Goal: Transaction & Acquisition: Purchase product/service

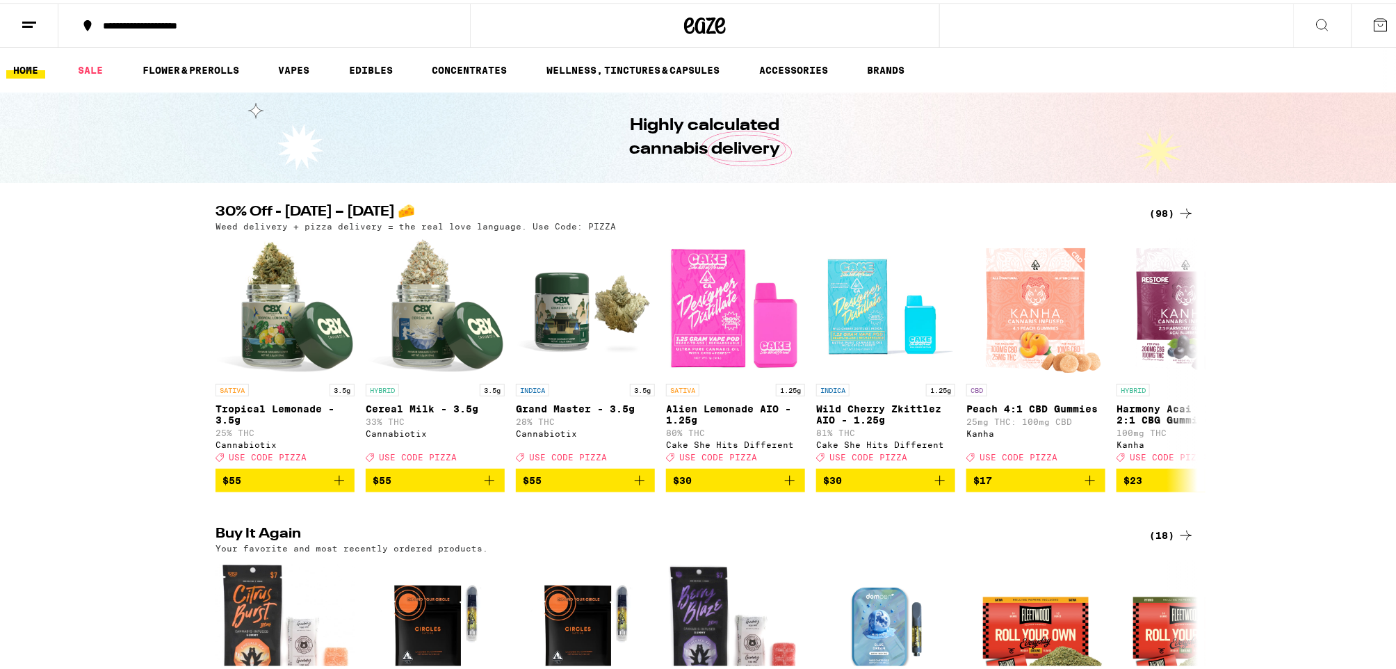
click at [35, 15] on icon at bounding box center [29, 21] width 17 height 17
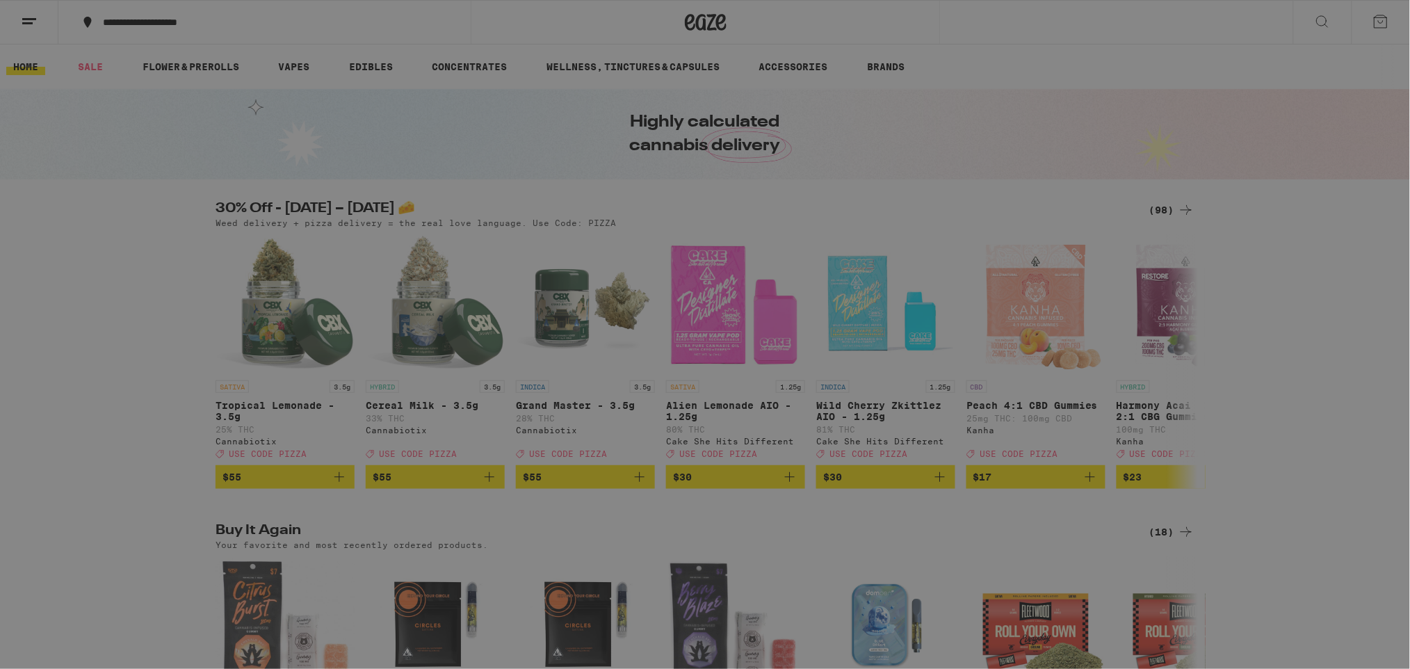
click at [101, 120] on div "Sale" at bounding box center [95, 122] width 49 height 17
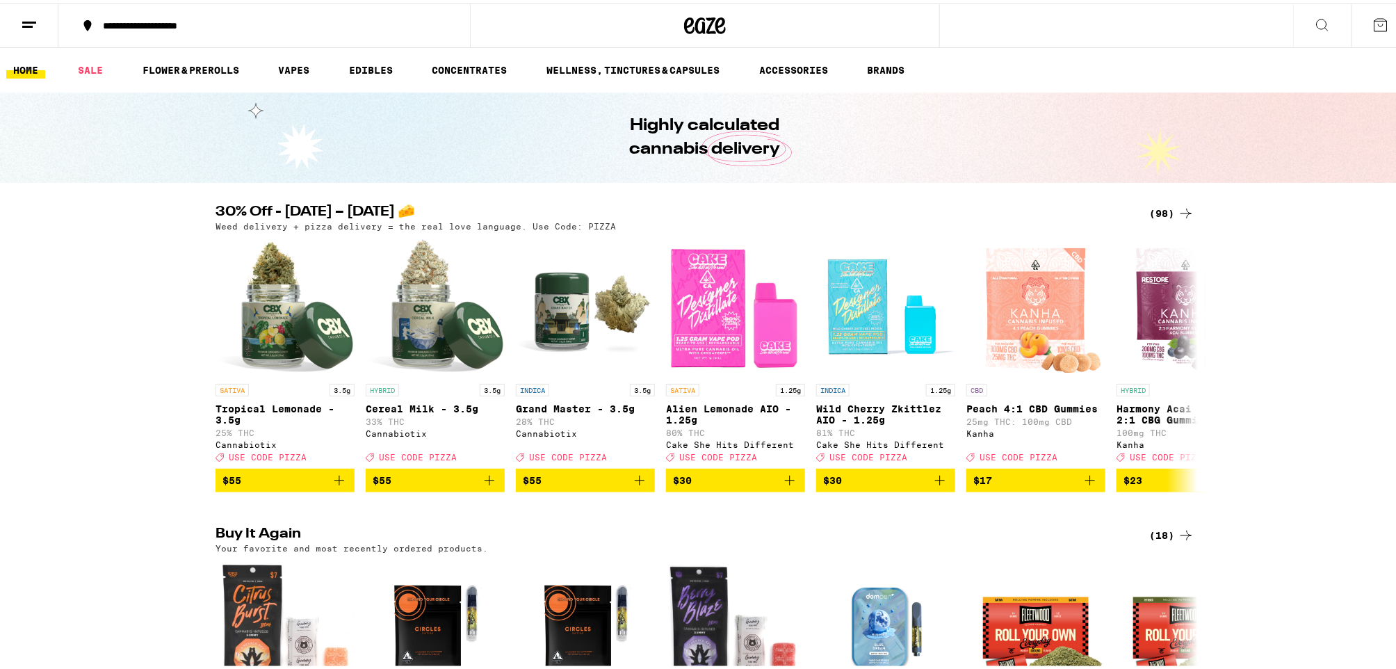
click at [1159, 207] on div "(98)" at bounding box center [1172, 210] width 45 height 17
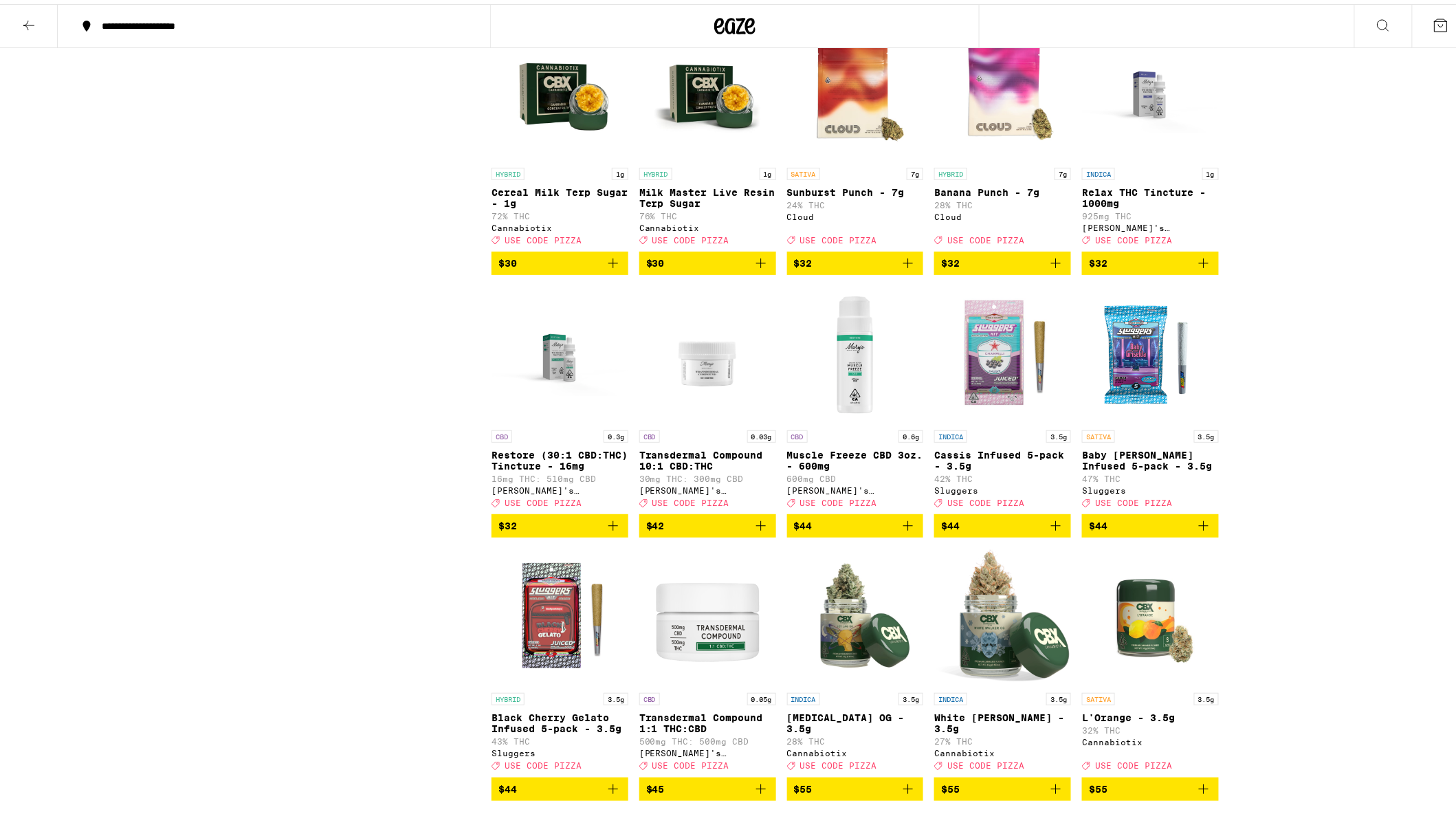
scroll to position [3851, 0]
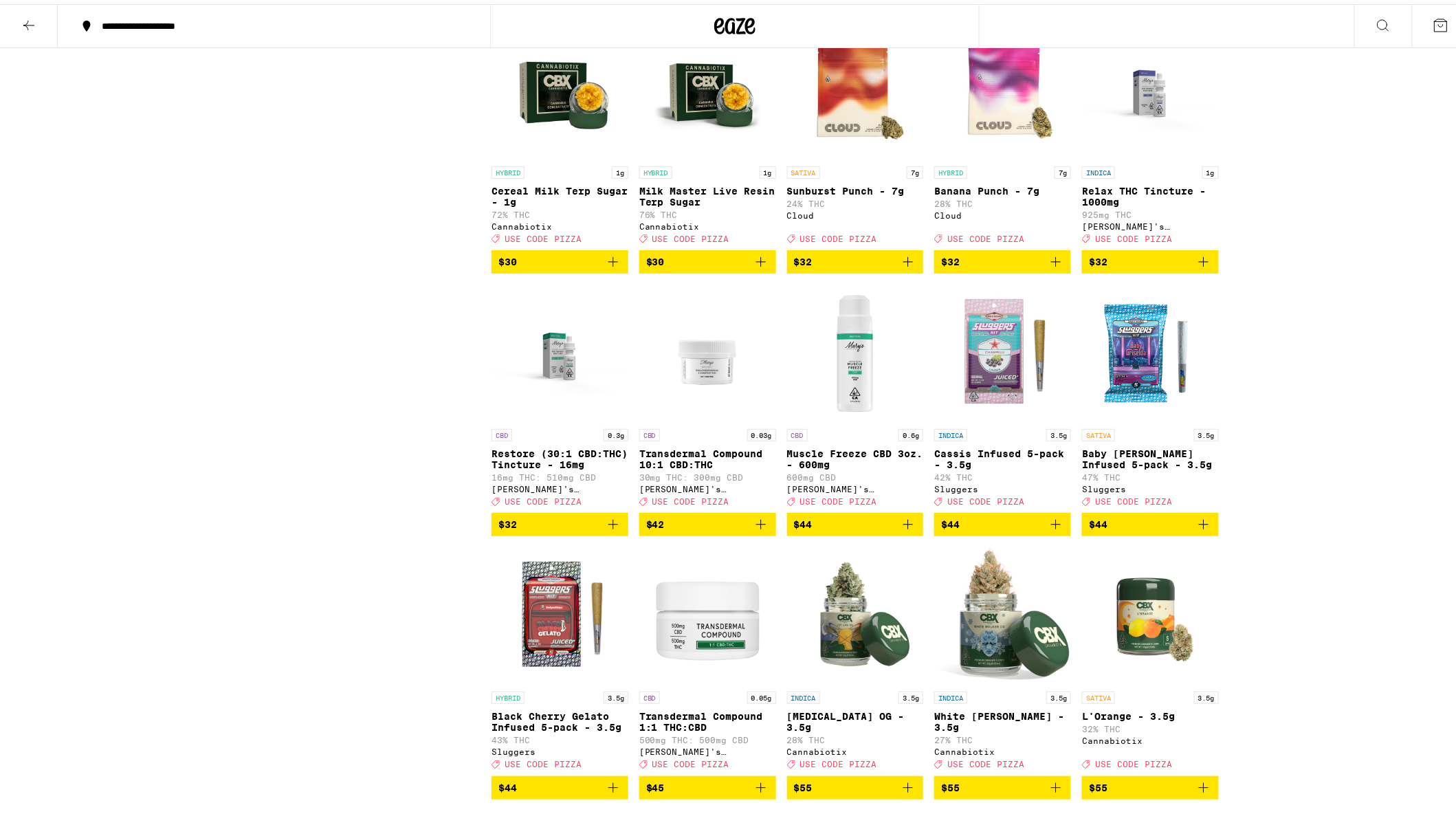
drag, startPoint x: 1196, startPoint y: 378, endPoint x: 1271, endPoint y: 527, distance: 166.8
click at [1196, 266] on icon "Add to bag" at bounding box center [1203, 257] width 17 height 17
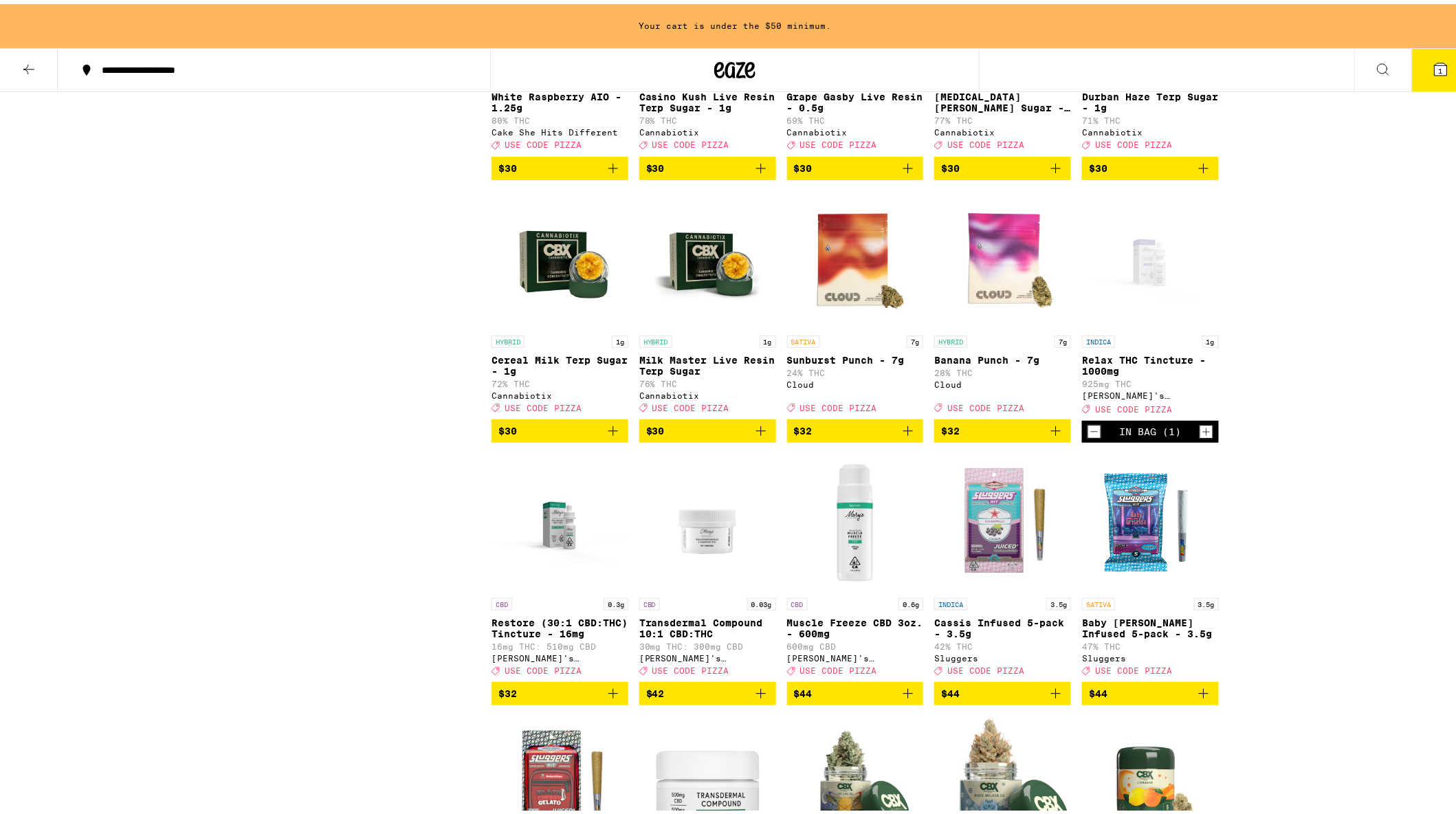
scroll to position [3759, 0]
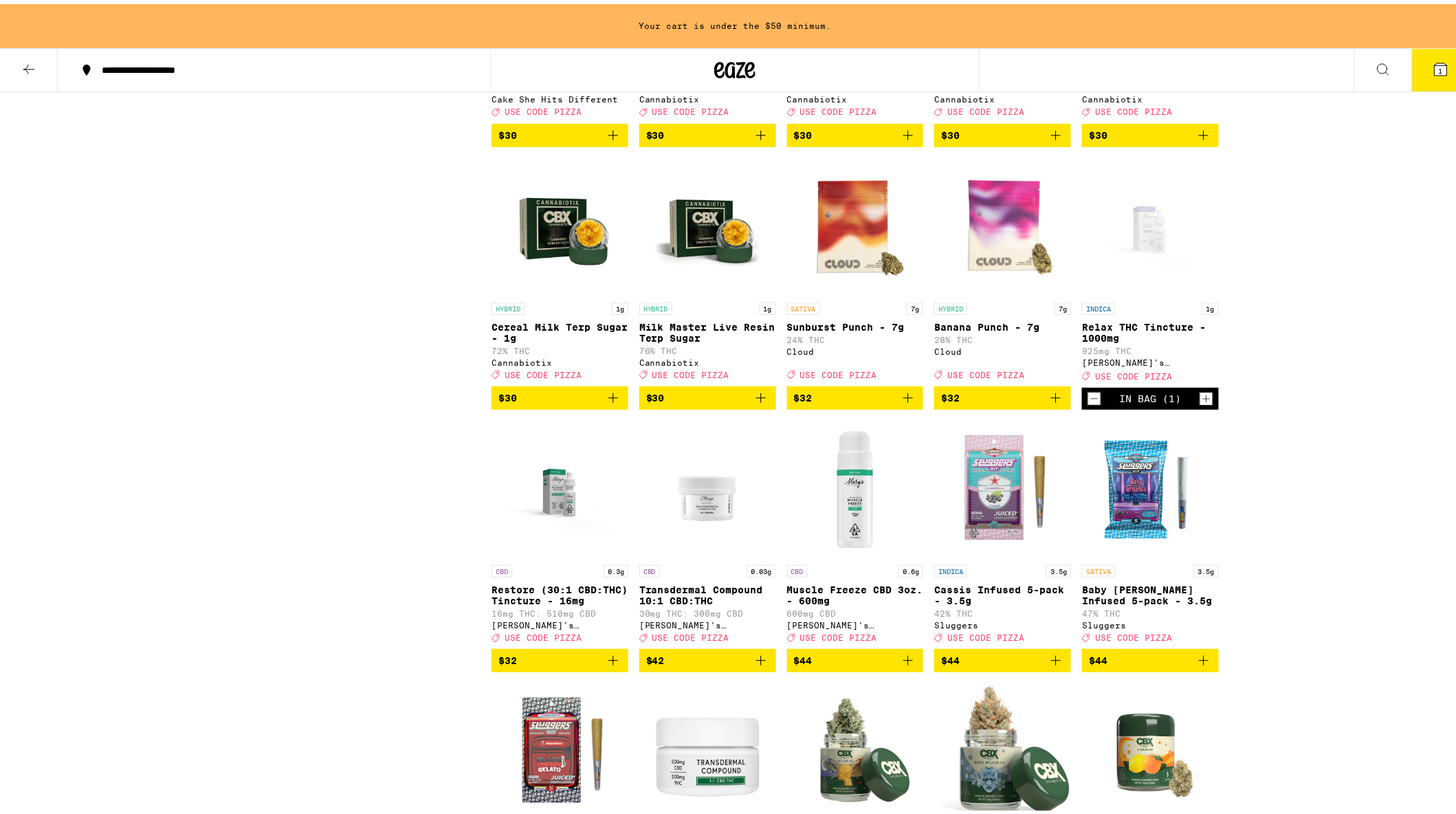
click at [1200, 404] on icon "Increment" at bounding box center [1206, 395] width 13 height 17
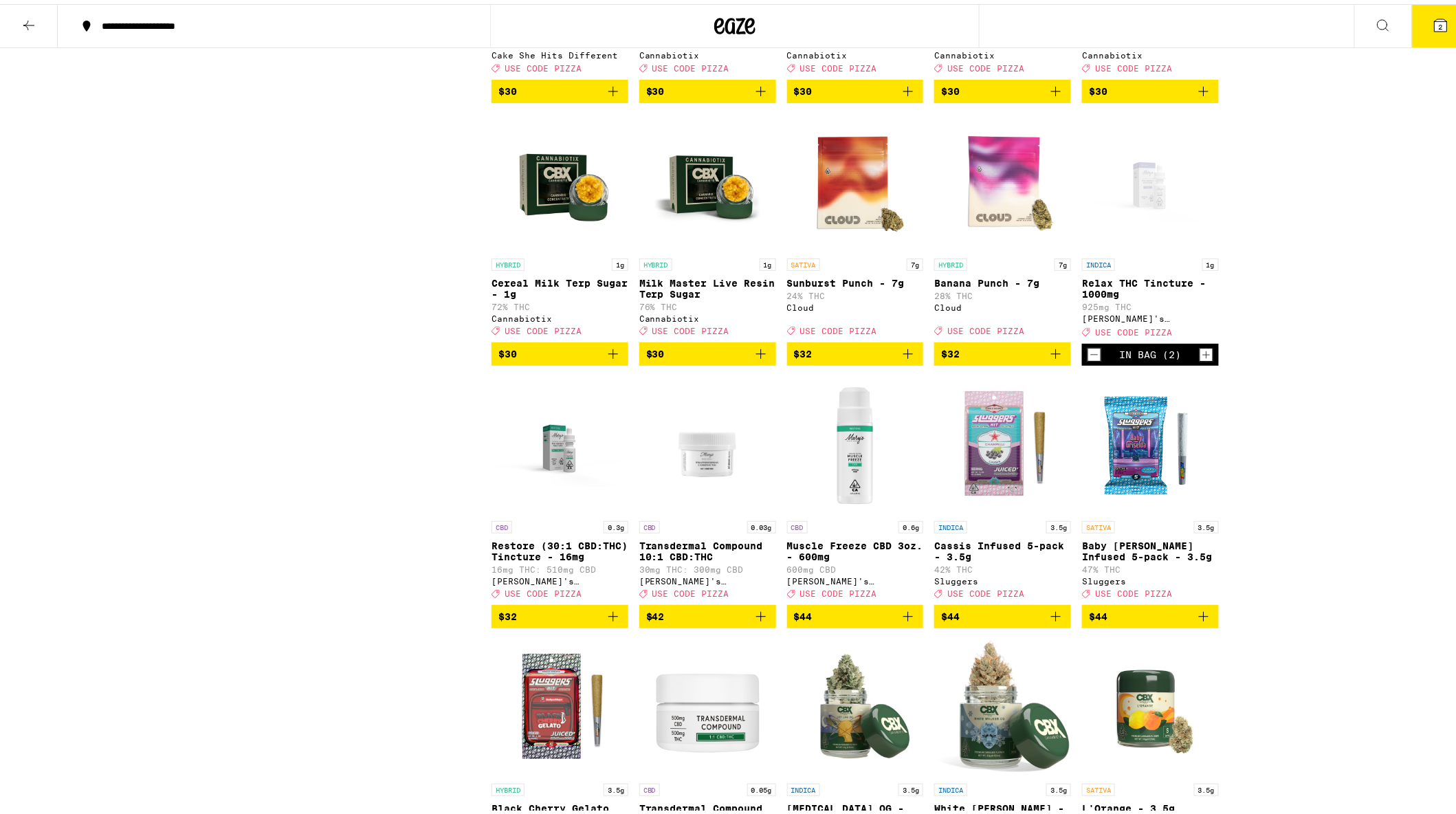
scroll to position [3716, 0]
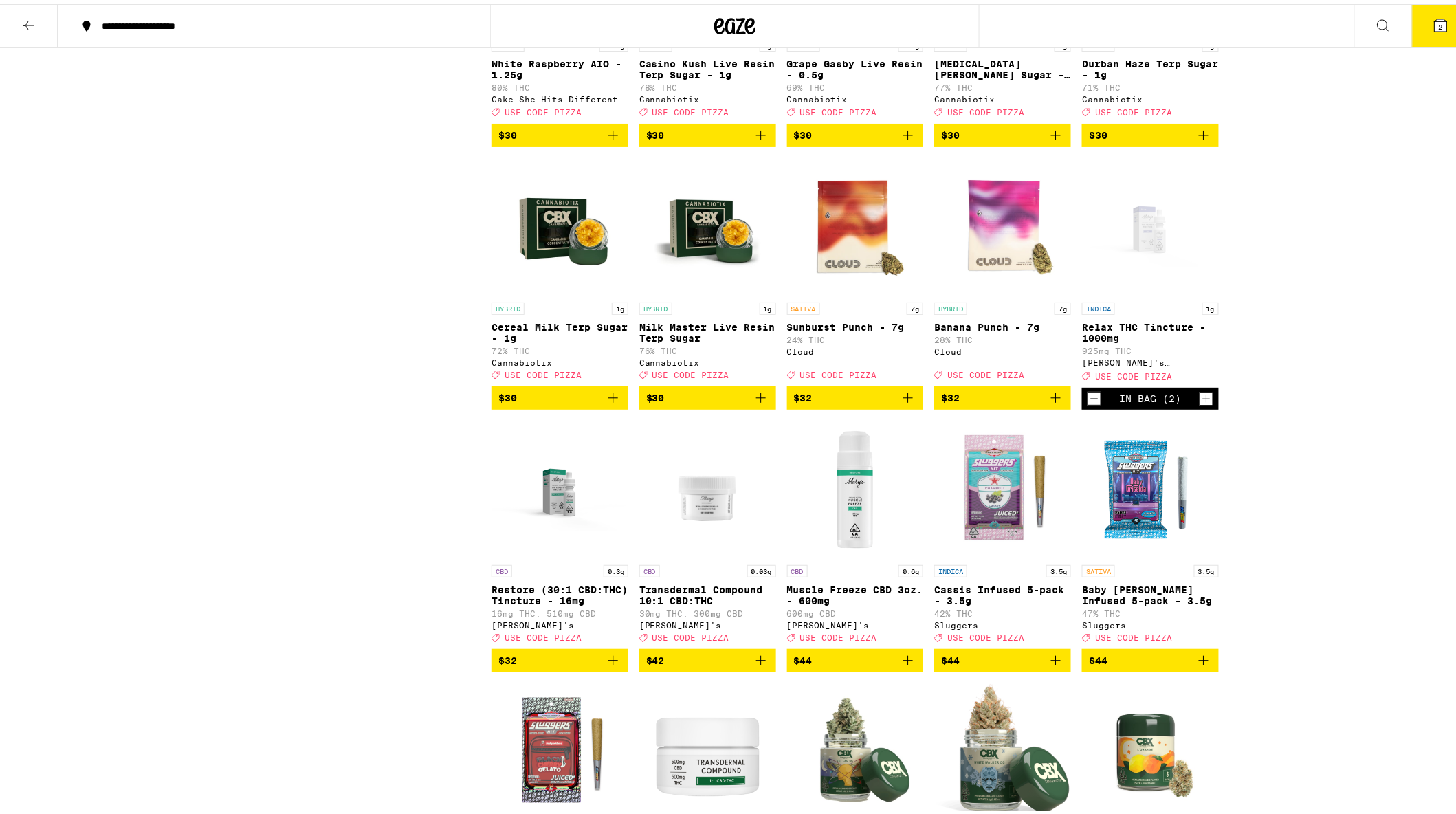
click at [1380, 22] on span "2" at bounding box center [1441, 23] width 4 height 8
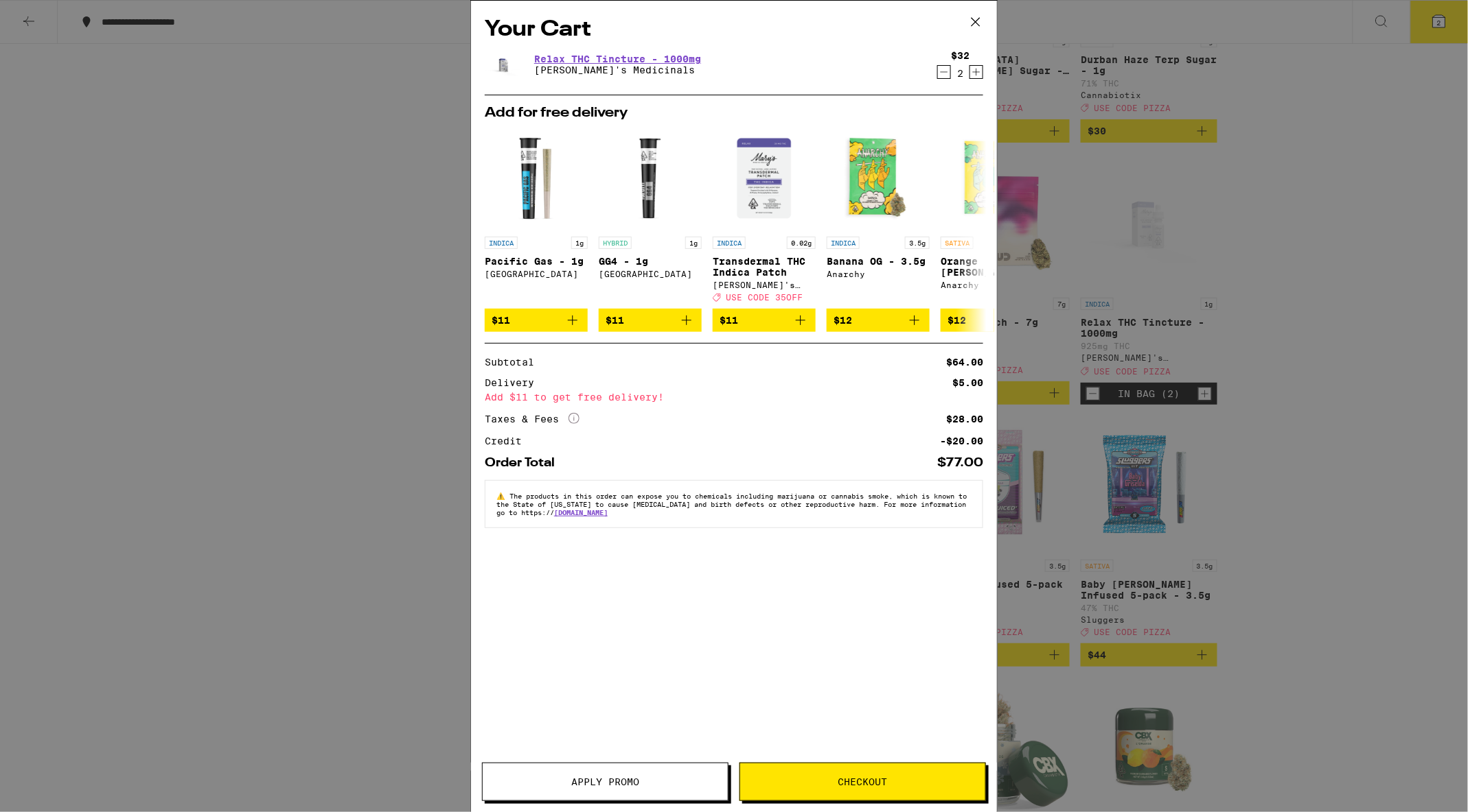
click at [659, 659] on span "Apply Promo" at bounding box center [605, 782] width 245 height 10
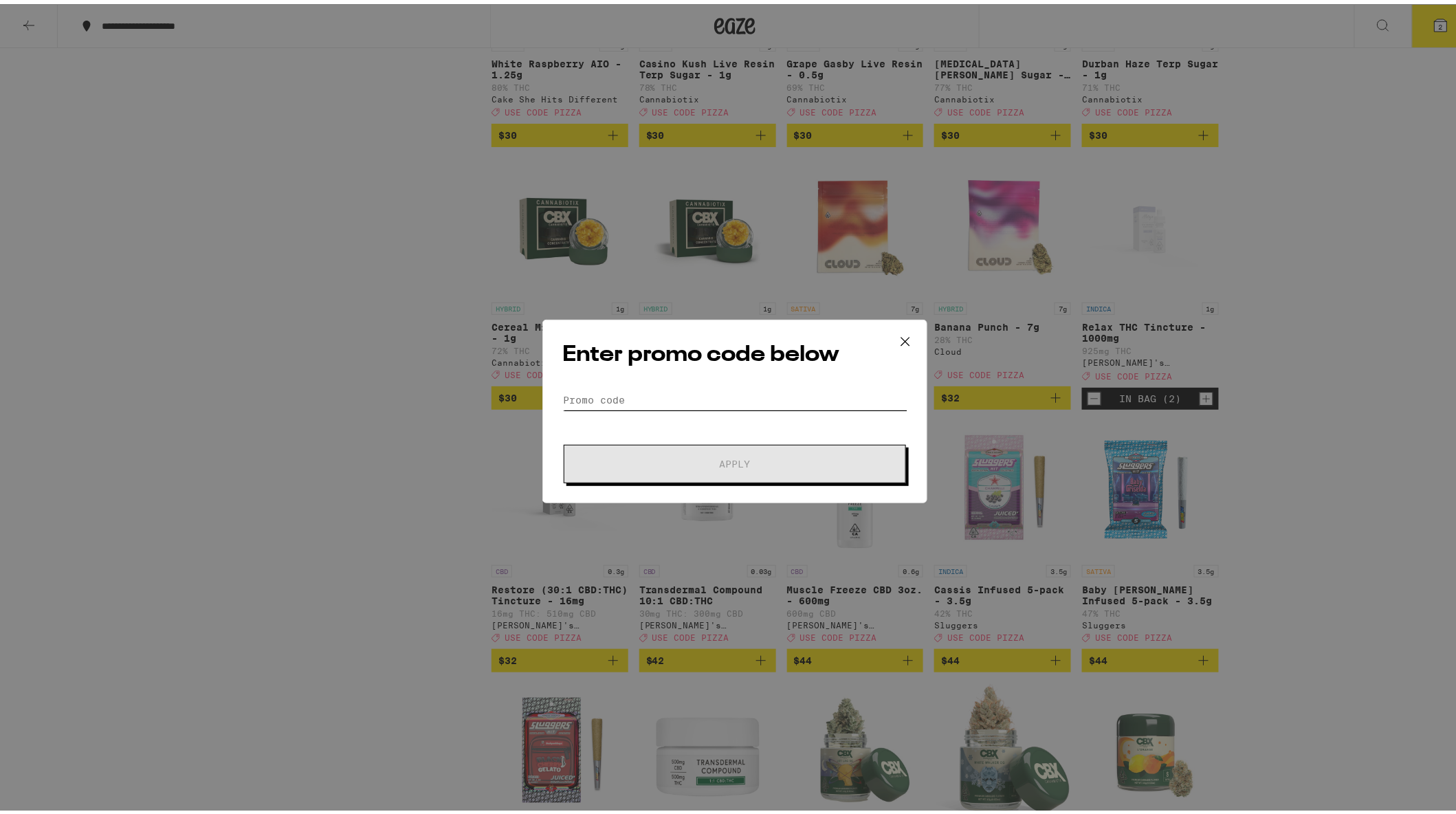
click at [629, 391] on input "Promo Code" at bounding box center [734, 396] width 345 height 21
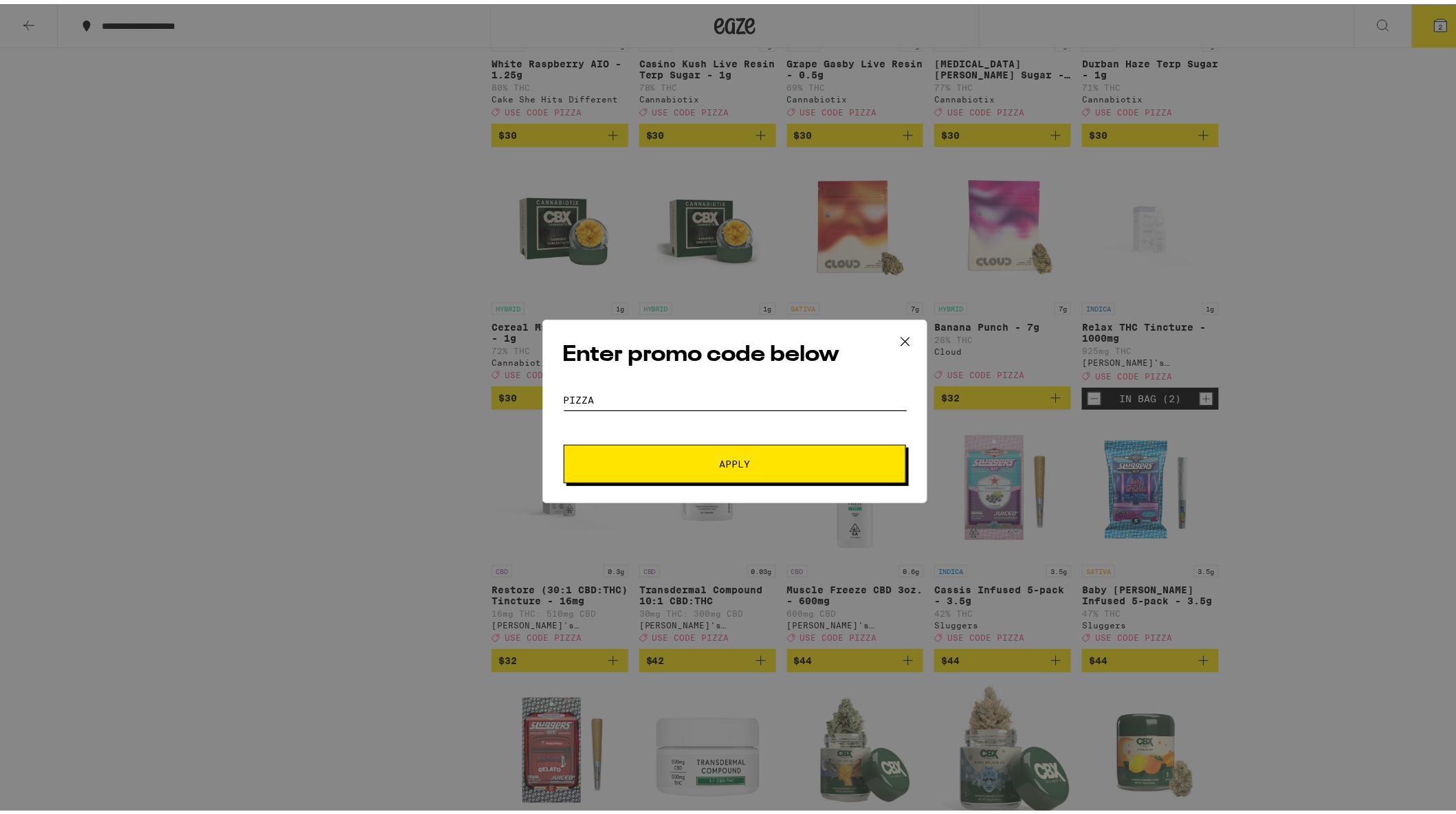
type input "PIZZA"
drag, startPoint x: 745, startPoint y: 443, endPoint x: 741, endPoint y: 452, distance: 9.8
click at [743, 443] on button "Apply" at bounding box center [734, 460] width 342 height 39
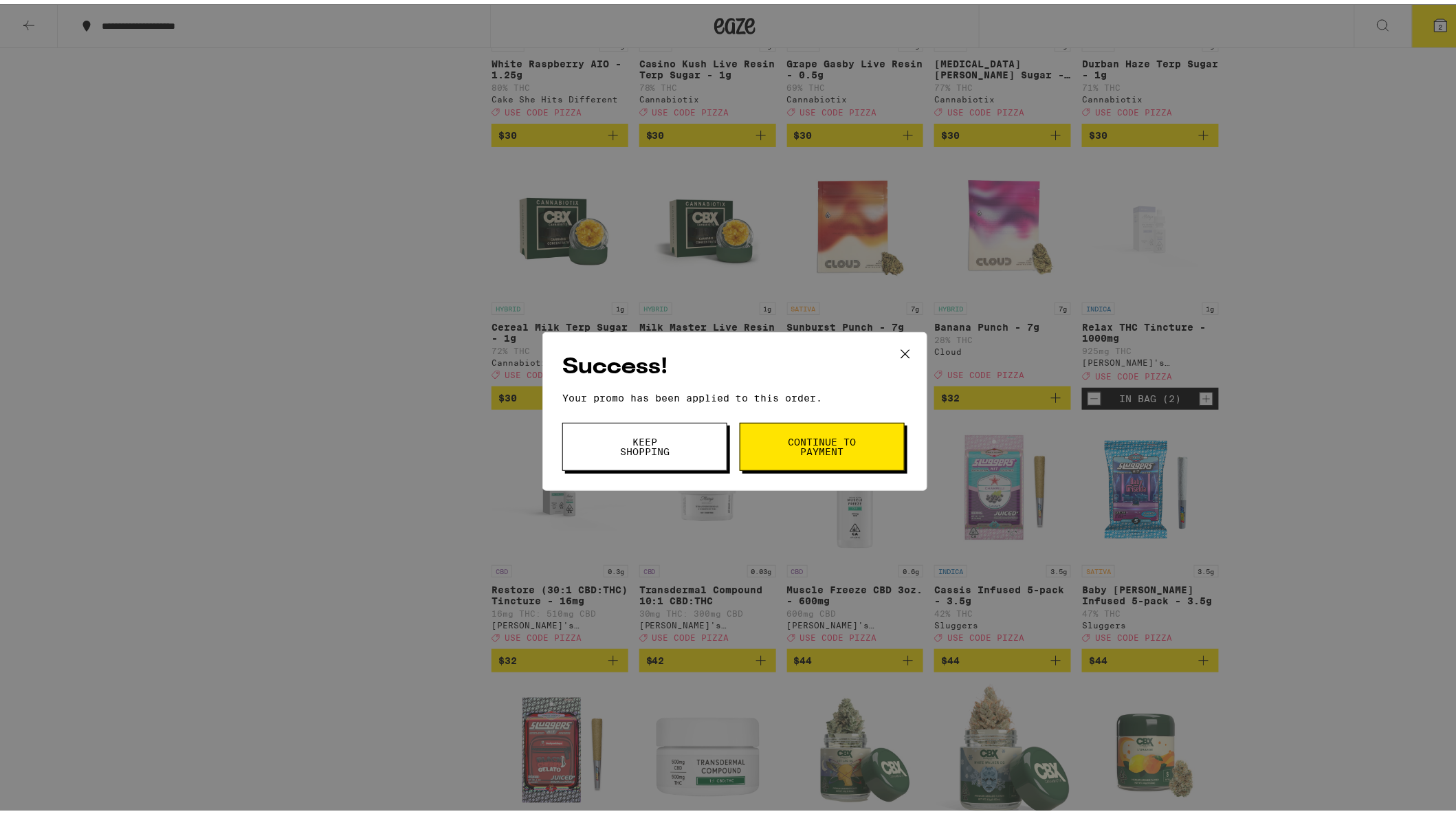
click at [696, 444] on button "Keep Shopping" at bounding box center [644, 443] width 165 height 48
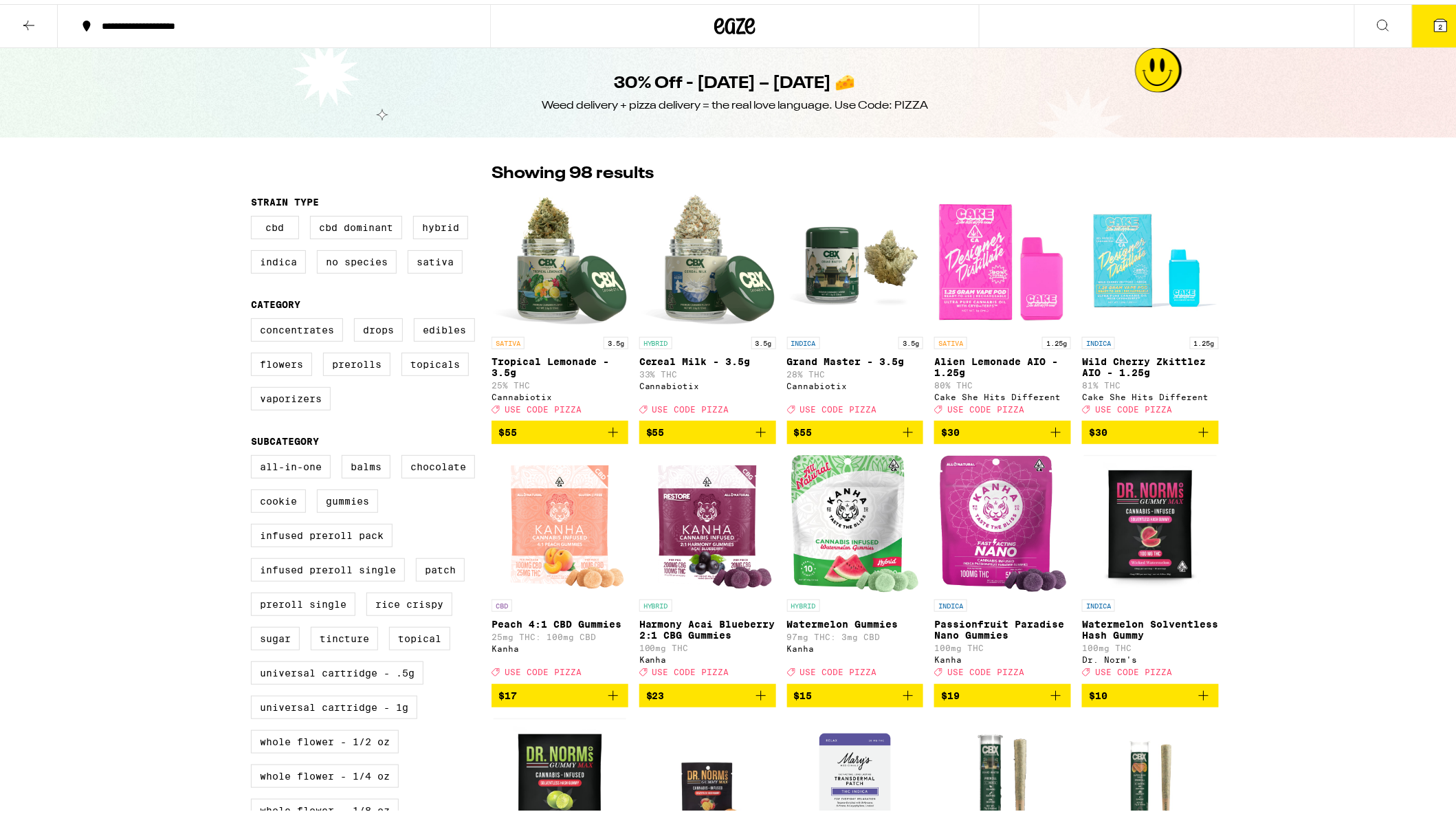
click at [1380, 23] on icon at bounding box center [1440, 21] width 13 height 13
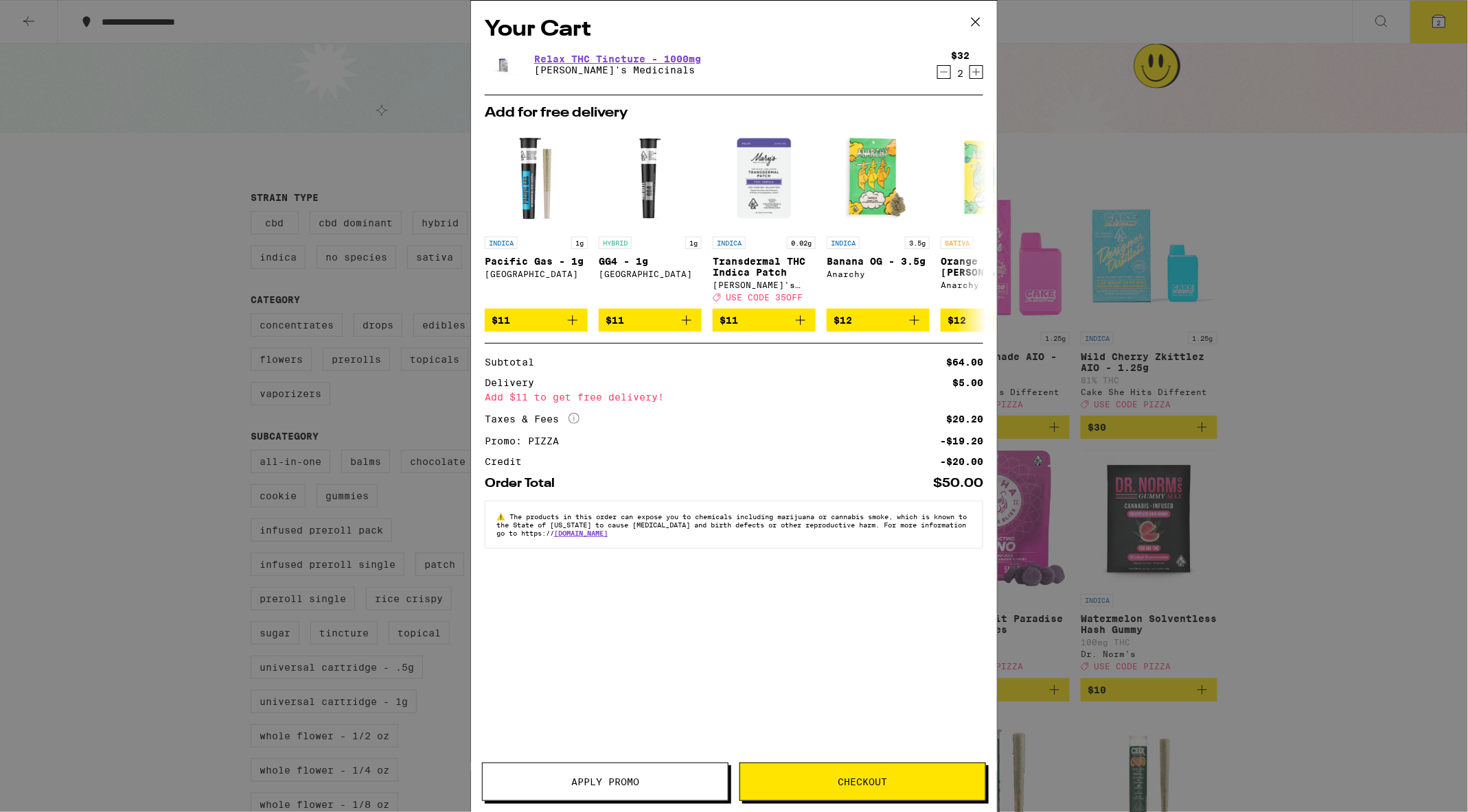
click at [976, 17] on icon at bounding box center [975, 22] width 21 height 21
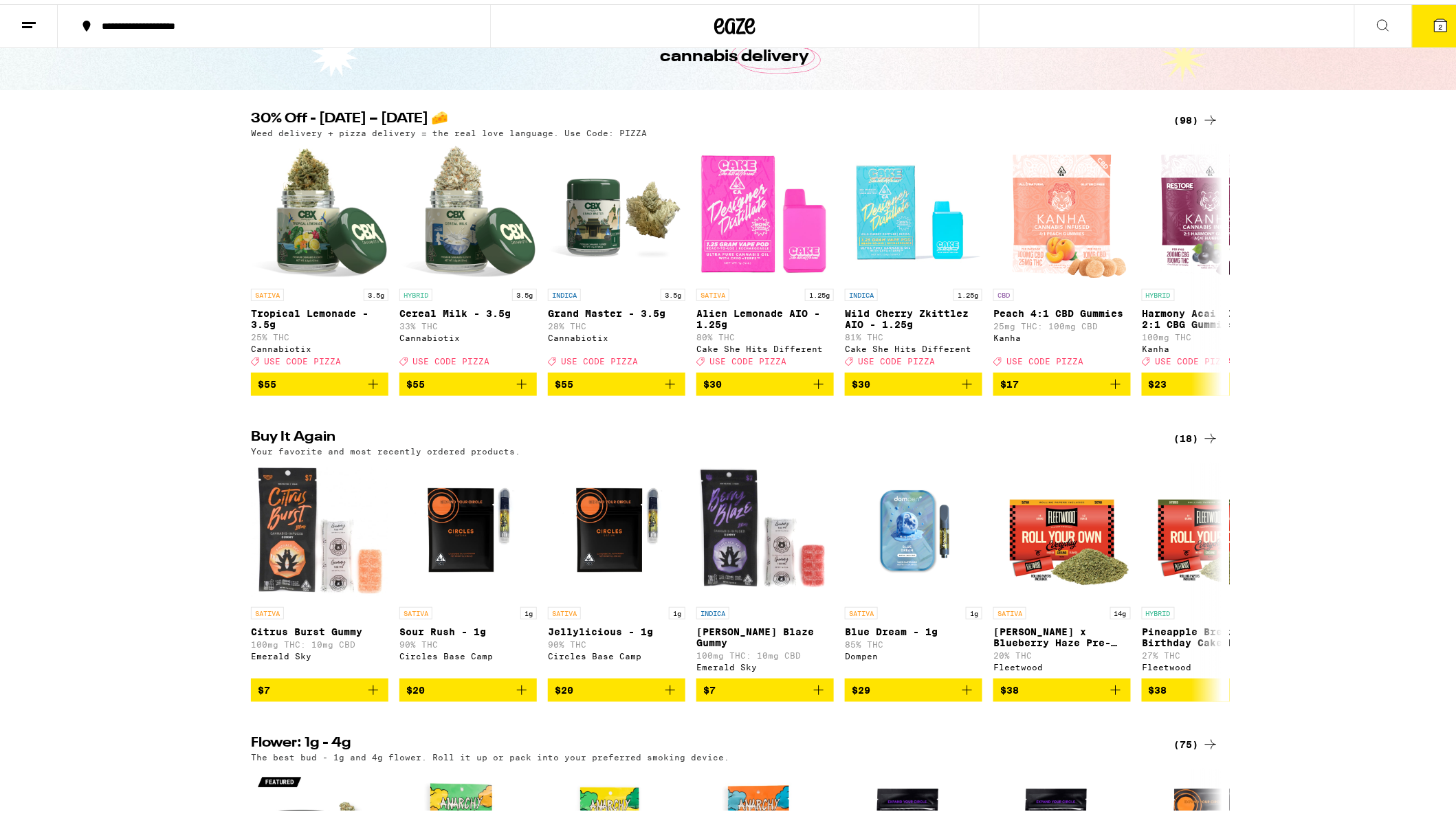
click at [1202, 441] on icon at bounding box center [1210, 434] width 17 height 17
click at [1188, 443] on div "(18)" at bounding box center [1196, 434] width 44 height 17
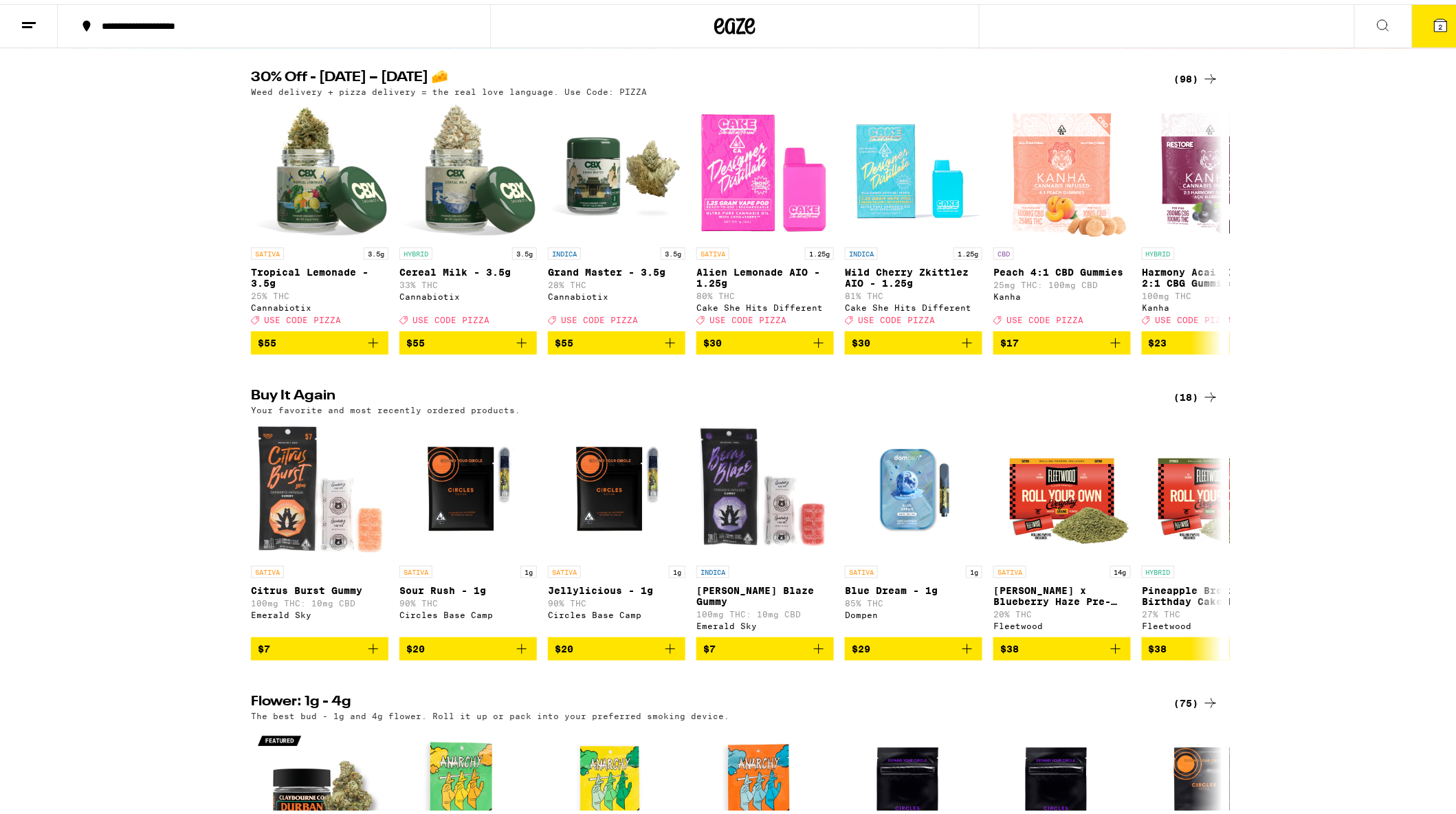
scroll to position [275, 0]
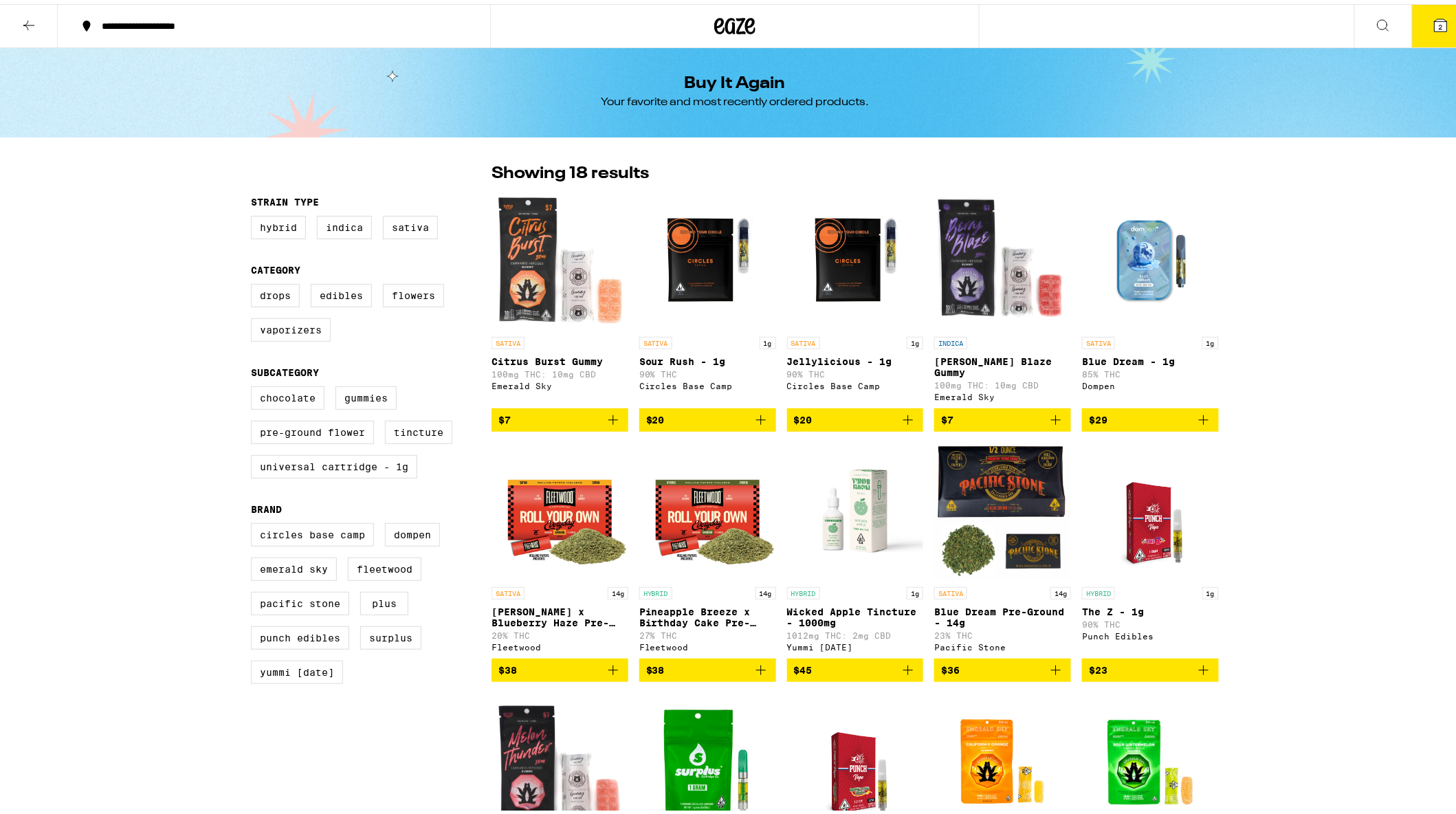
scroll to position [275, 0]
